Goal: Task Accomplishment & Management: Use online tool/utility

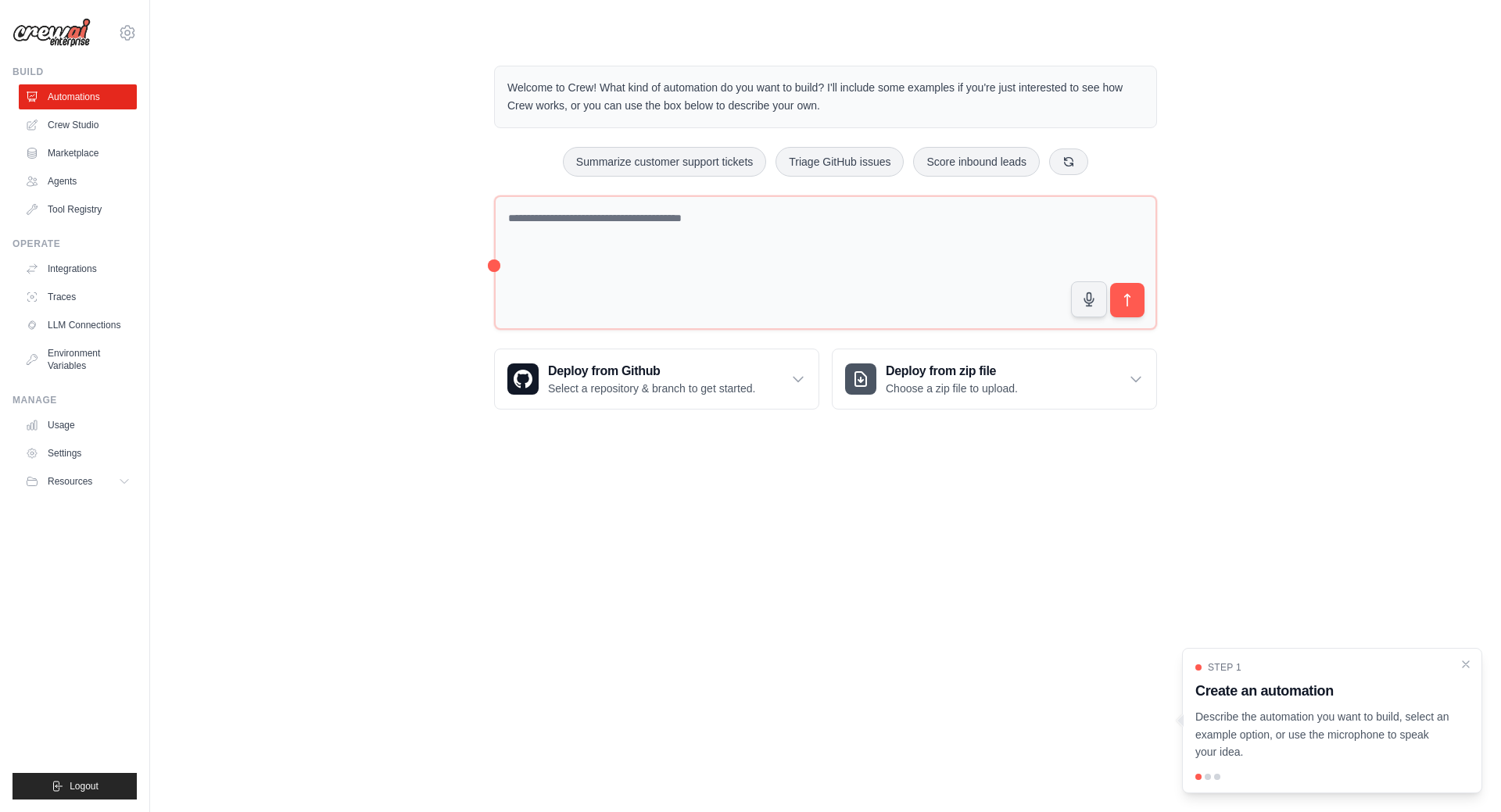
click at [360, 189] on div "Welcome to Crew! What kind of automation do you want to build? I'll include som…" at bounding box center [826, 237] width 1301 height 394
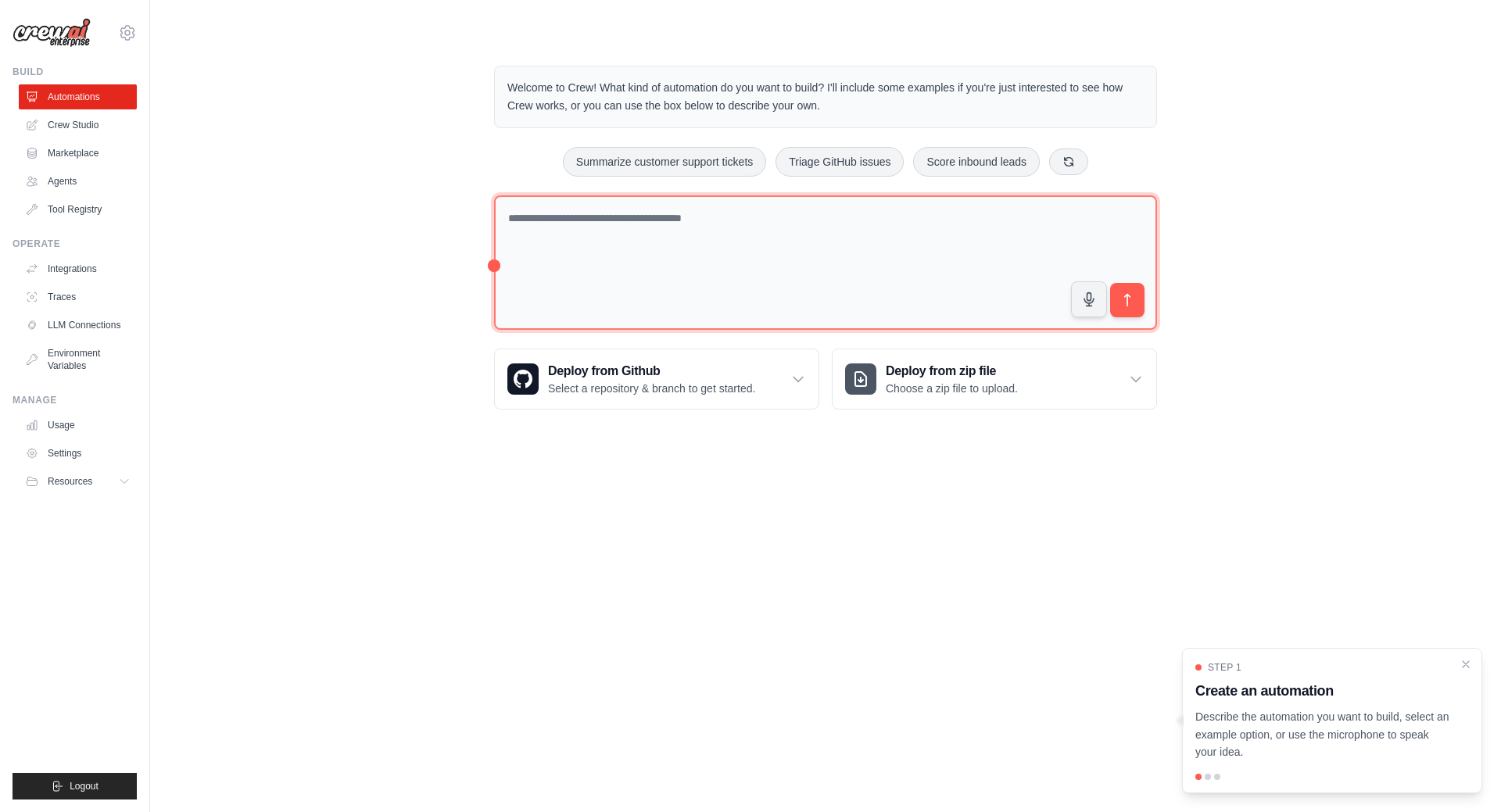
click at [564, 221] on textarea at bounding box center [825, 262] width 663 height 135
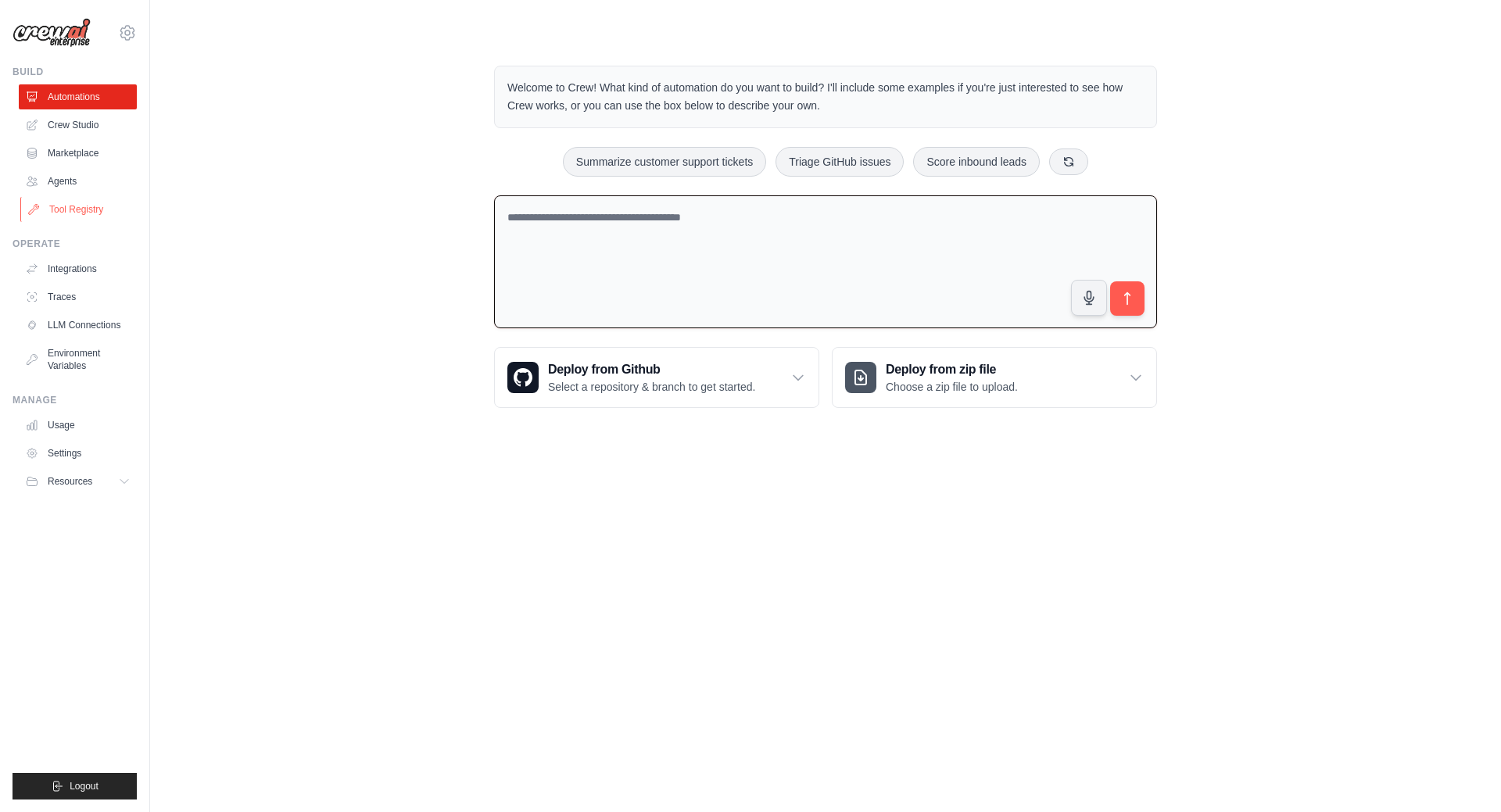
click at [98, 215] on link "Tool Registry" at bounding box center [79, 209] width 118 height 25
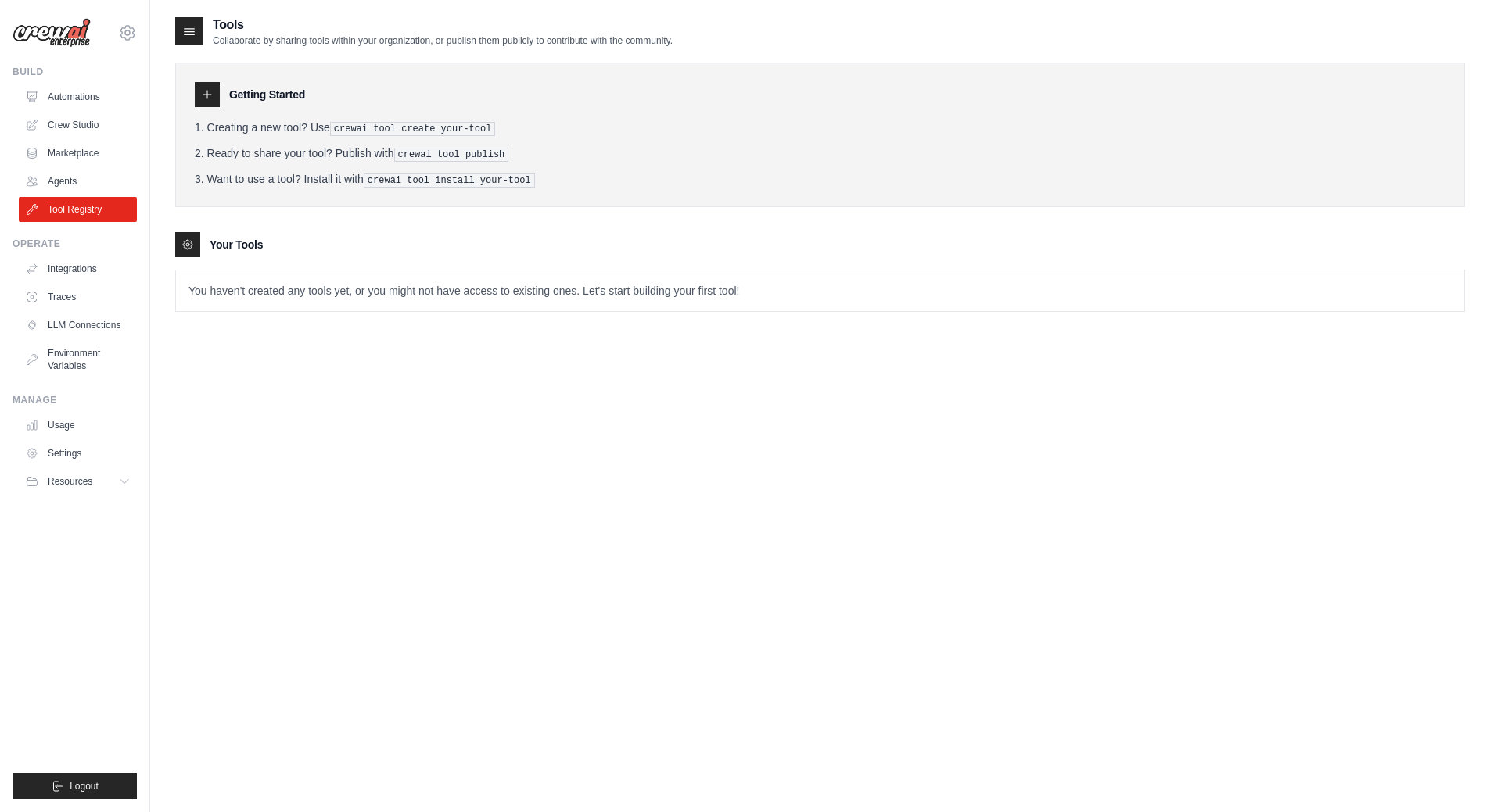
click at [220, 318] on div "Tools Collaborate by sharing tools within your organization, or publish them pu…" at bounding box center [820, 176] width 1290 height 321
click at [286, 380] on div "Tools Collaborate by sharing tools within your organization, or publish them pu…" at bounding box center [820, 422] width 1290 height 812
click at [328, 279] on p "You haven't created any tools yet, or you might not have access to existing one…" at bounding box center [820, 291] width 1288 height 40
drag, startPoint x: 481, startPoint y: 127, endPoint x: 339, endPoint y: 130, distance: 142.0
click at [339, 130] on pre "crewai tool create your-tool" at bounding box center [413, 128] width 166 height 14
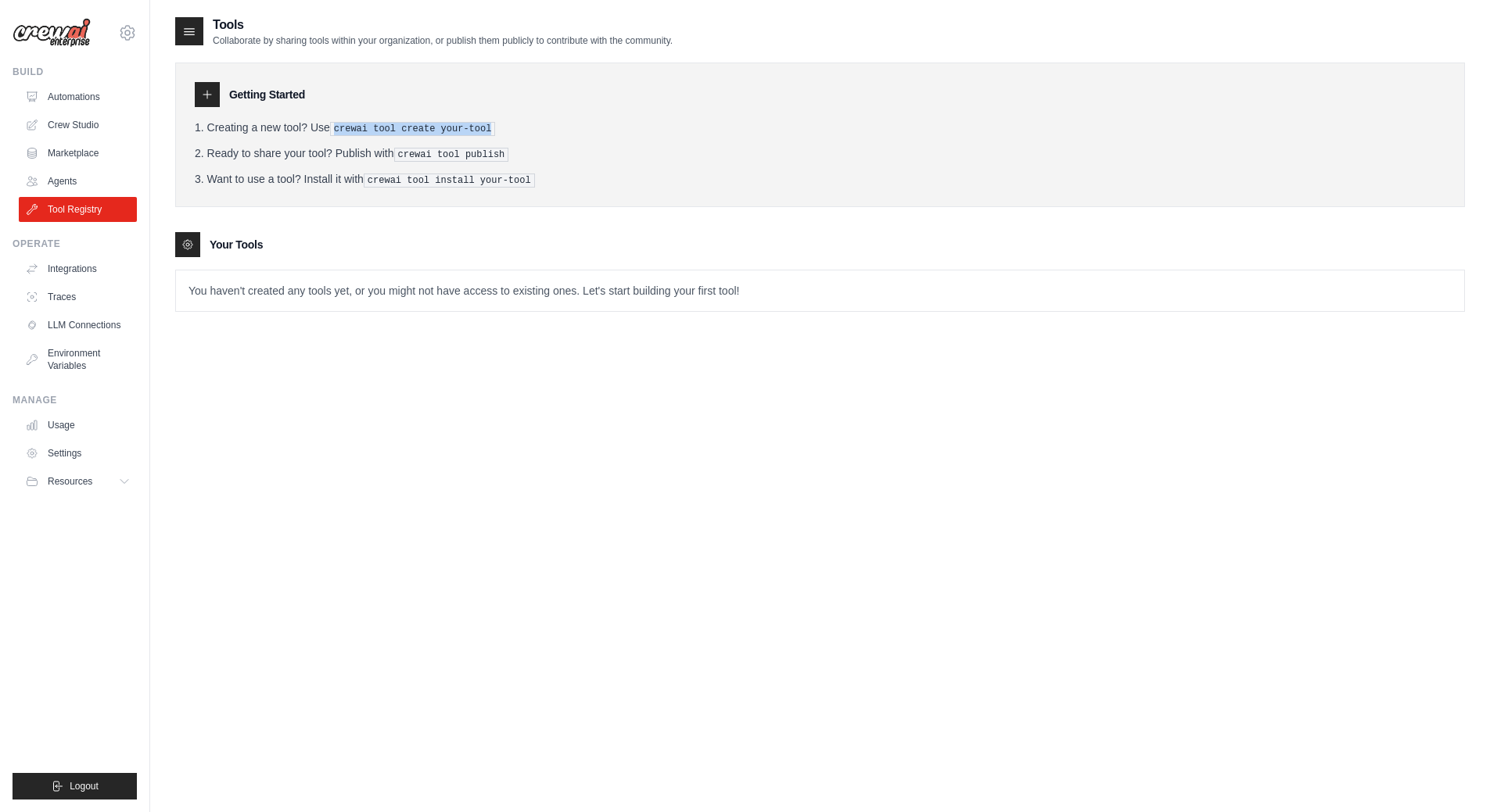
copy pre "crewai tool create your-tool"
click at [198, 87] on div at bounding box center [207, 95] width 25 height 25
click at [203, 87] on div at bounding box center [207, 95] width 25 height 25
click at [88, 130] on link "Crew Studio" at bounding box center [79, 125] width 118 height 25
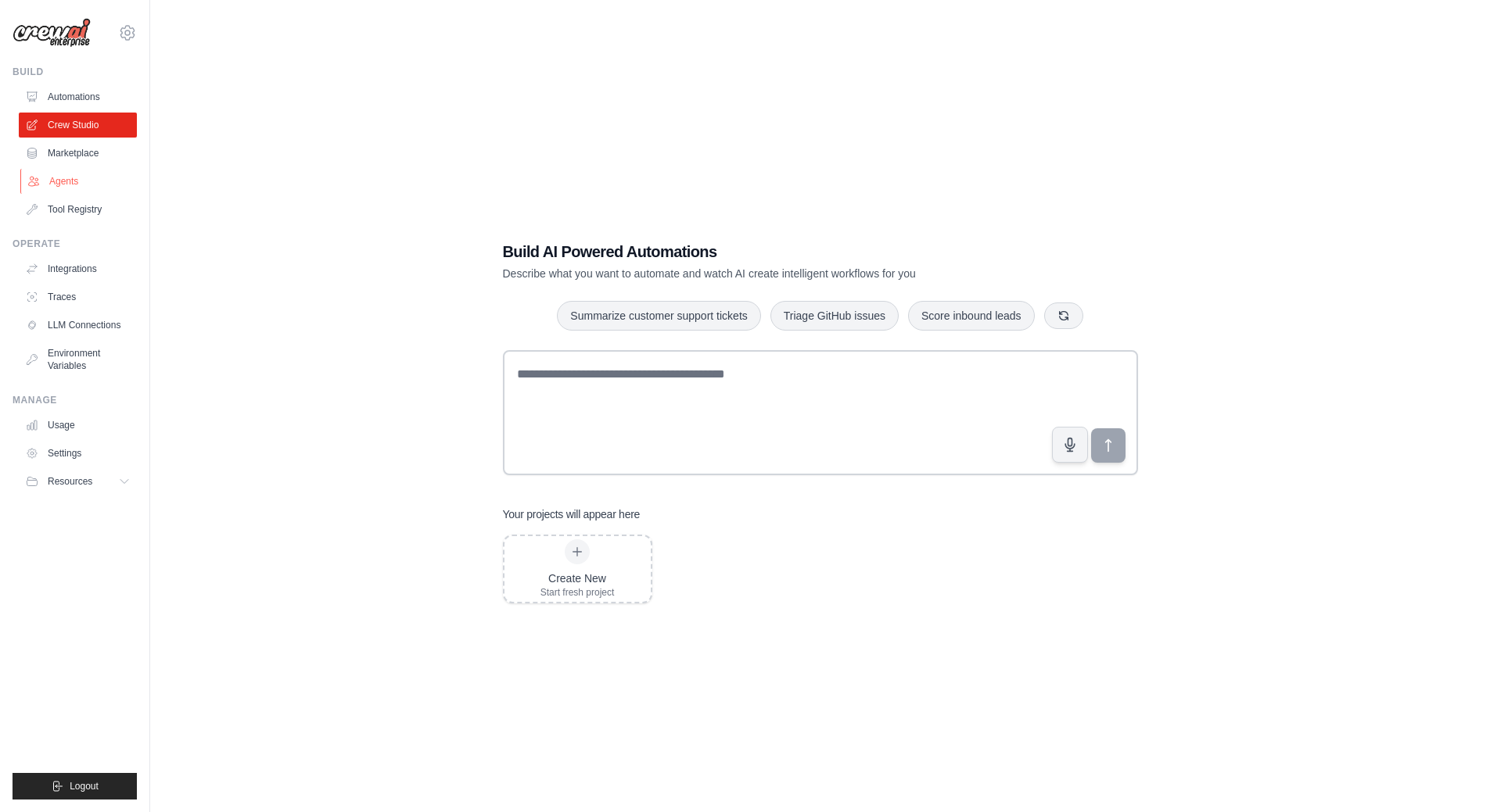
click at [75, 174] on link "Agents" at bounding box center [79, 181] width 118 height 25
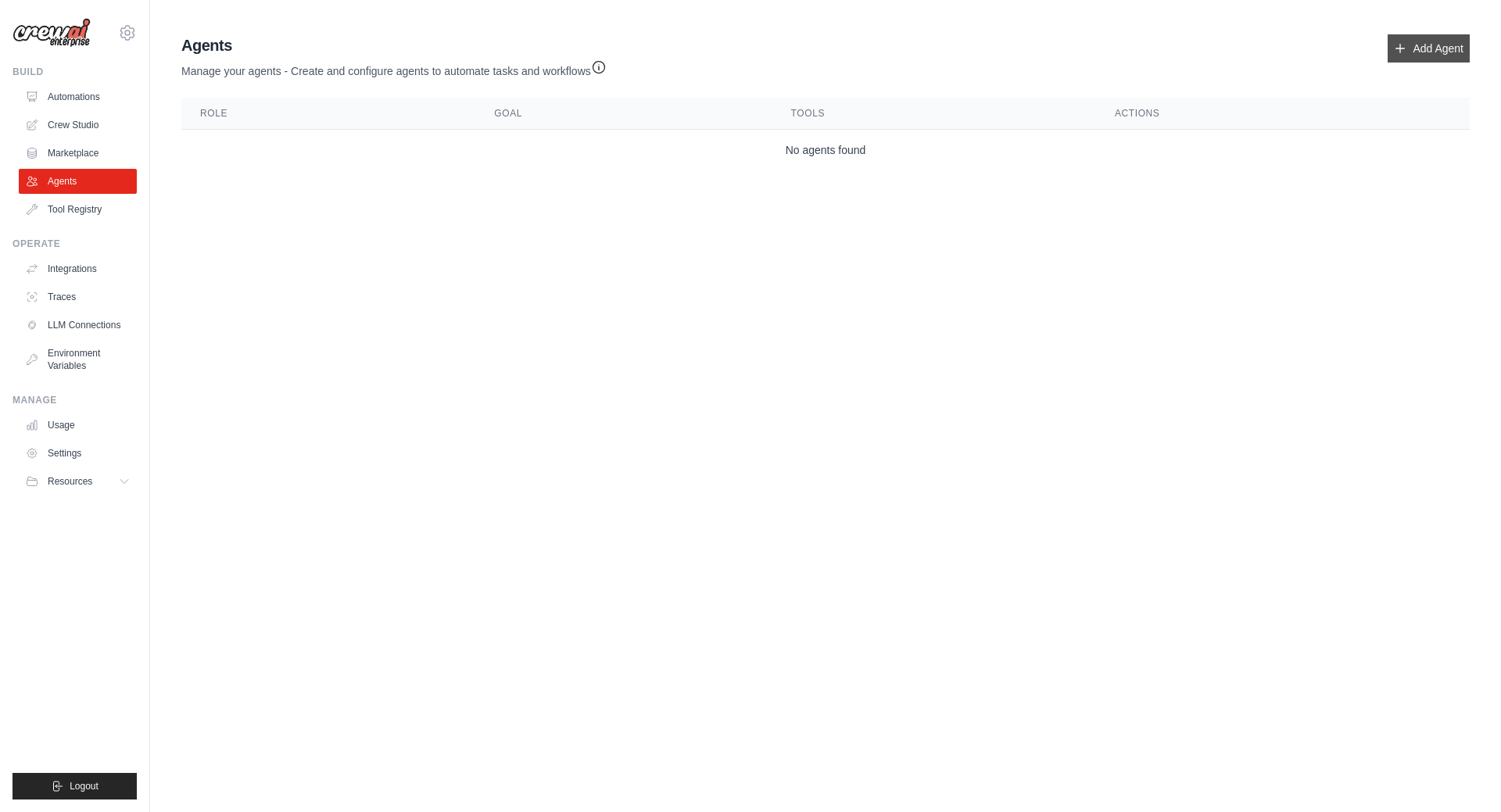
click at [1395, 44] on icon at bounding box center [1400, 48] width 13 height 13
